Goal: Task Accomplishment & Management: Manage account settings

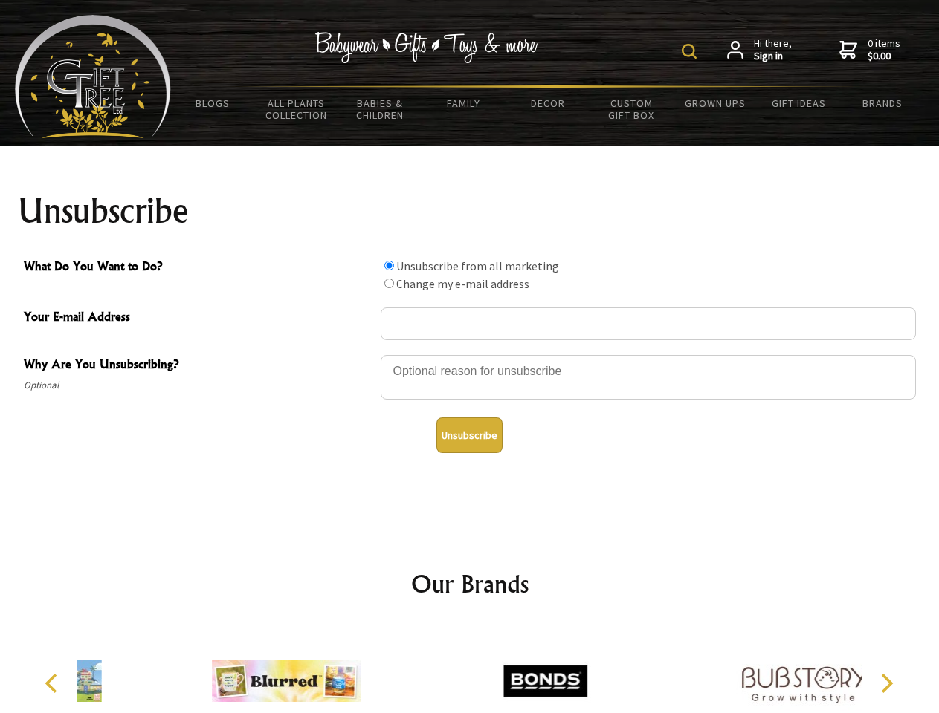
click at [691, 51] on img at bounding box center [689, 51] width 15 height 15
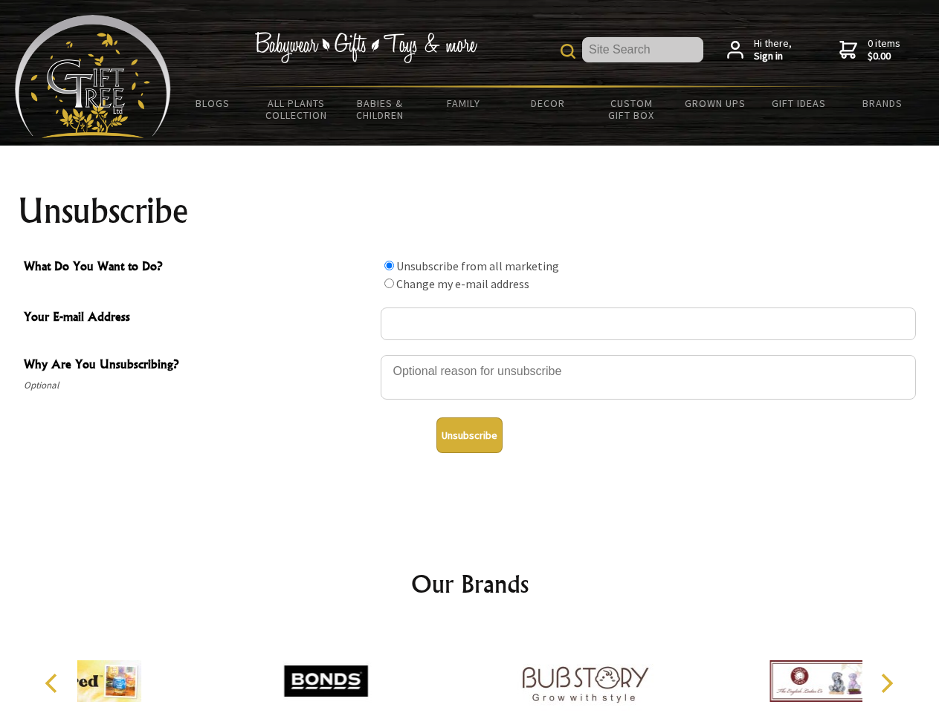
click at [470, 355] on div at bounding box center [648, 380] width 535 height 52
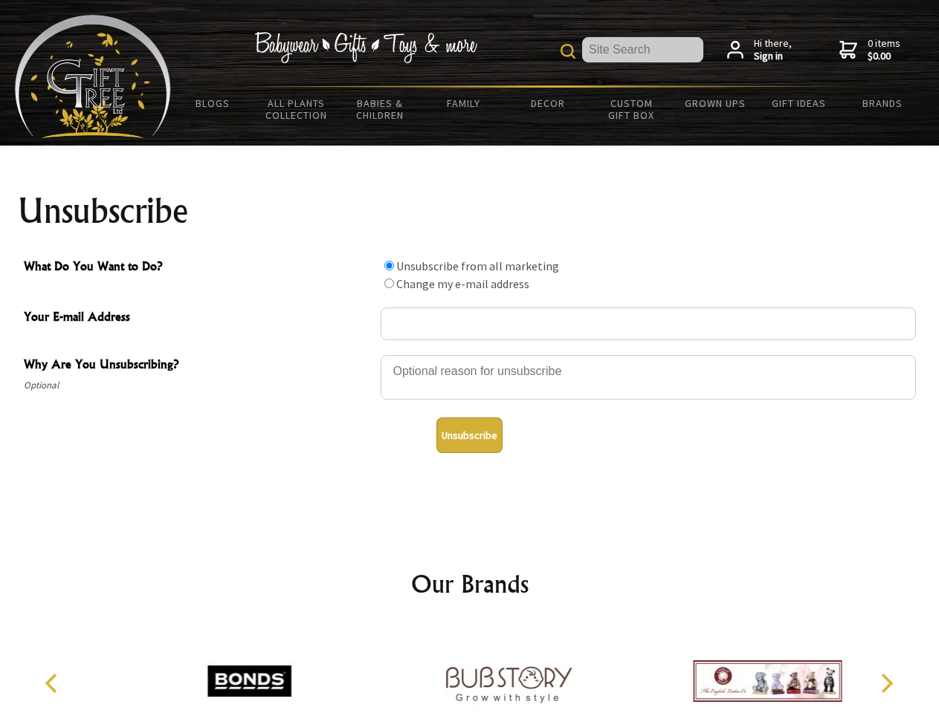
click at [389, 265] on input "What Do You Want to Do?" at bounding box center [389, 266] width 10 height 10
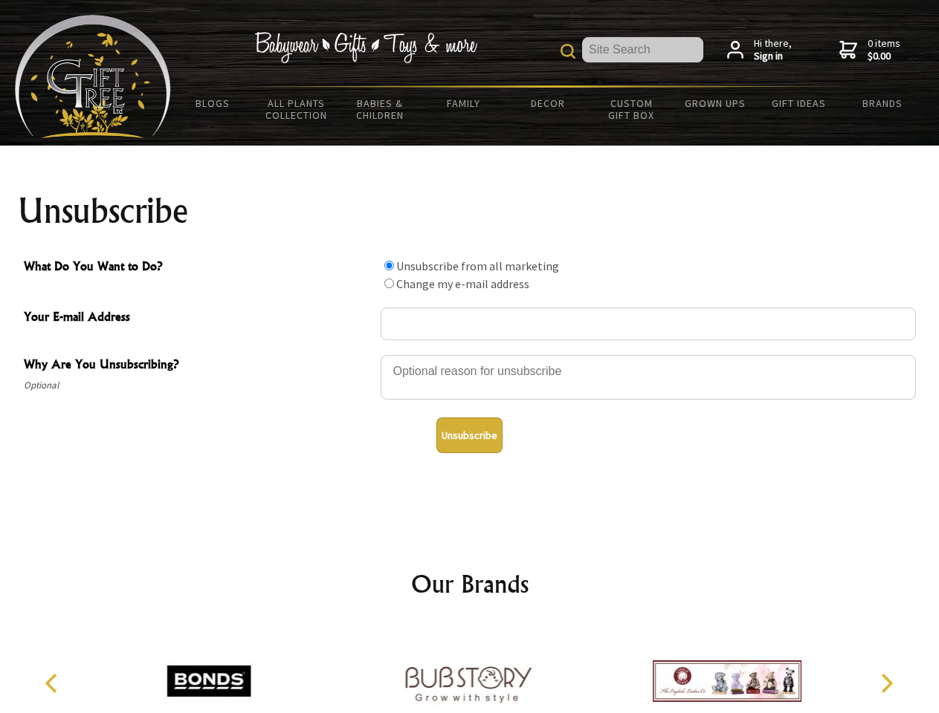
click at [389, 283] on input "What Do You Want to Do?" at bounding box center [389, 284] width 10 height 10
radio input "true"
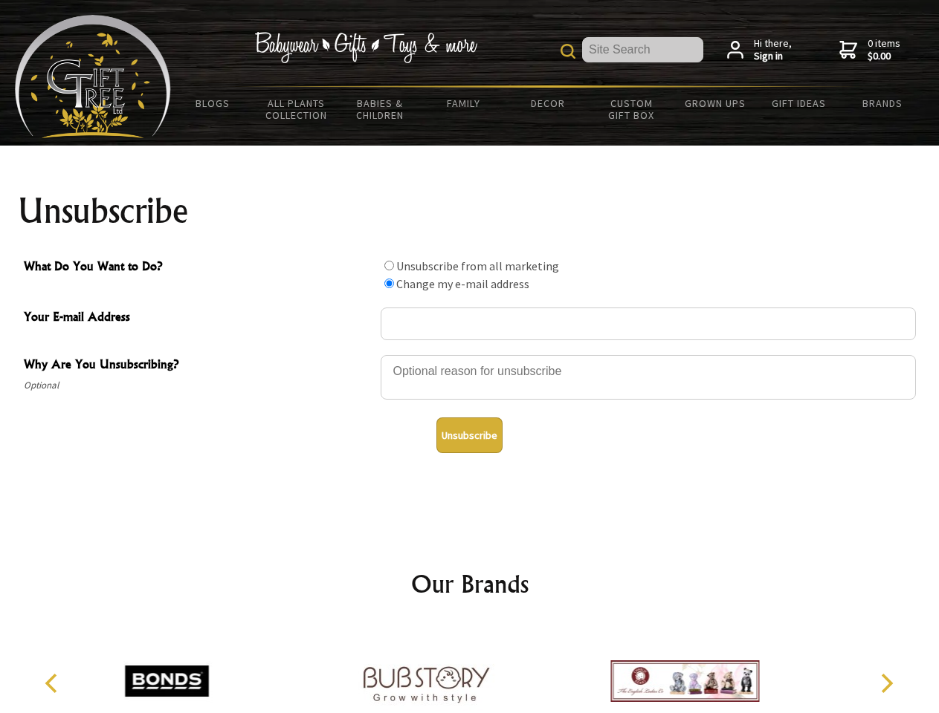
click at [469, 436] on button "Unsubscribe" at bounding box center [469, 436] width 66 height 36
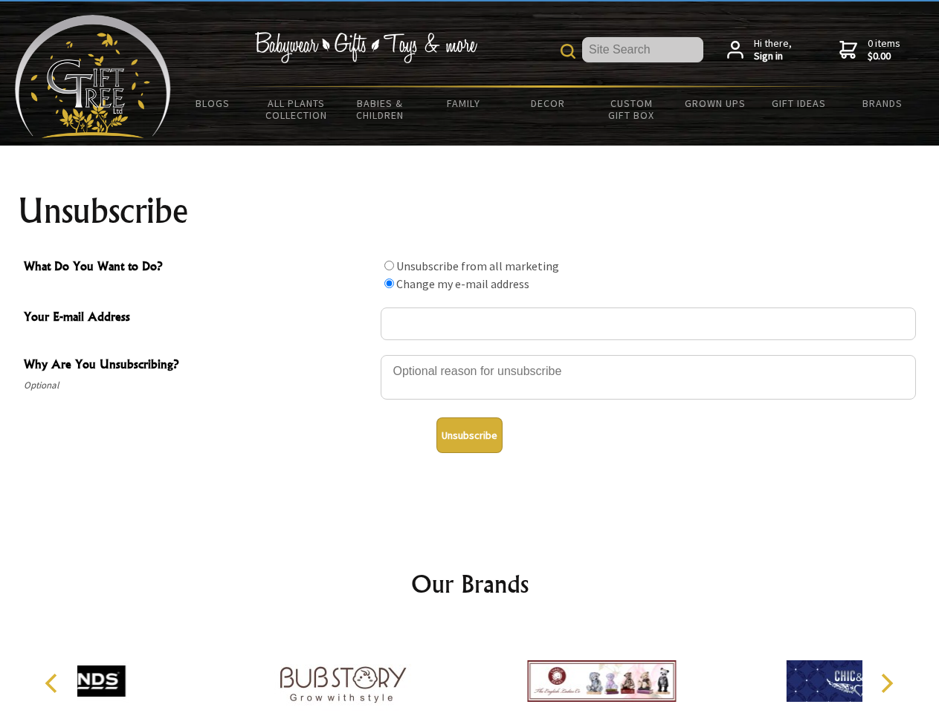
click at [470, 670] on div at bounding box center [342, 684] width 259 height 116
click at [54, 684] on icon "Previous" at bounding box center [52, 683] width 19 height 19
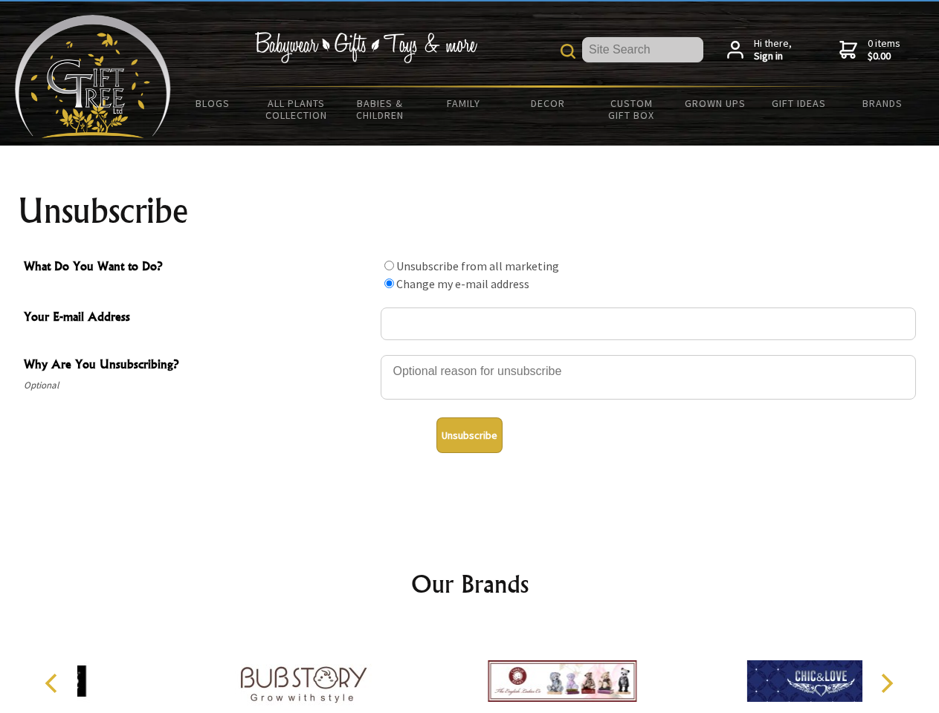
click at [886, 684] on icon "Next" at bounding box center [884, 683] width 19 height 19
